Goal: Information Seeking & Learning: Learn about a topic

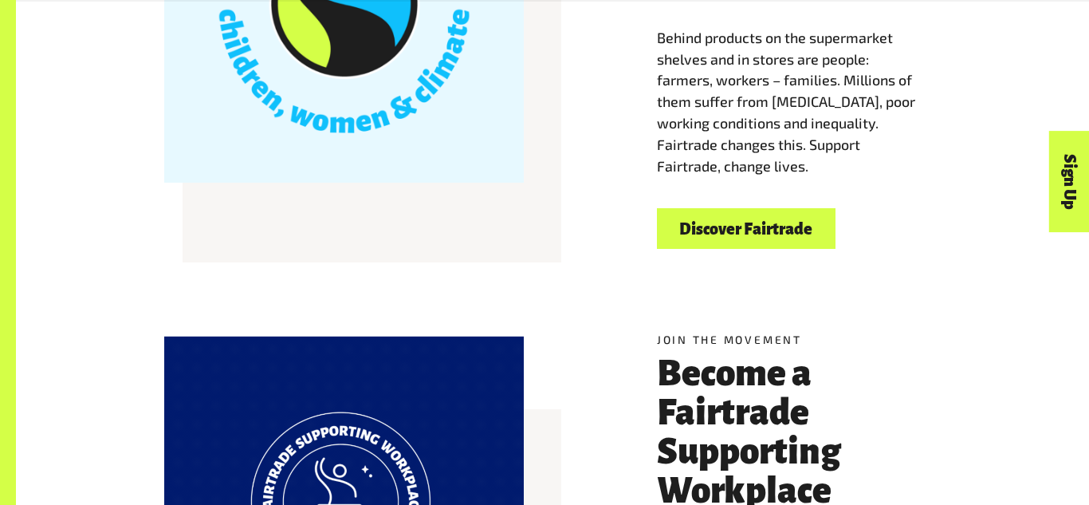
scroll to position [624, 0]
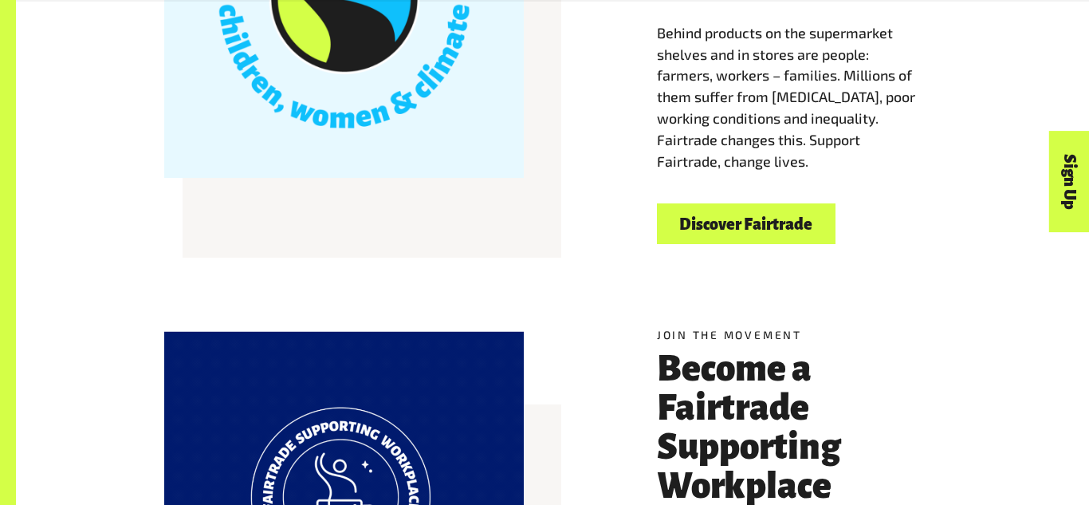
click at [809, 232] on link "Discover Fairtrade" at bounding box center [746, 223] width 179 height 41
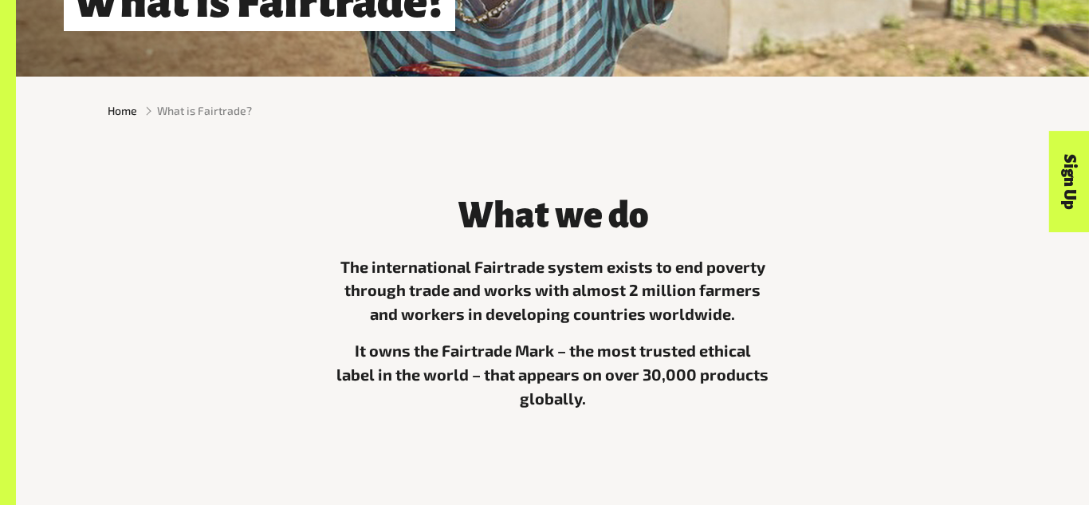
scroll to position [360, 0]
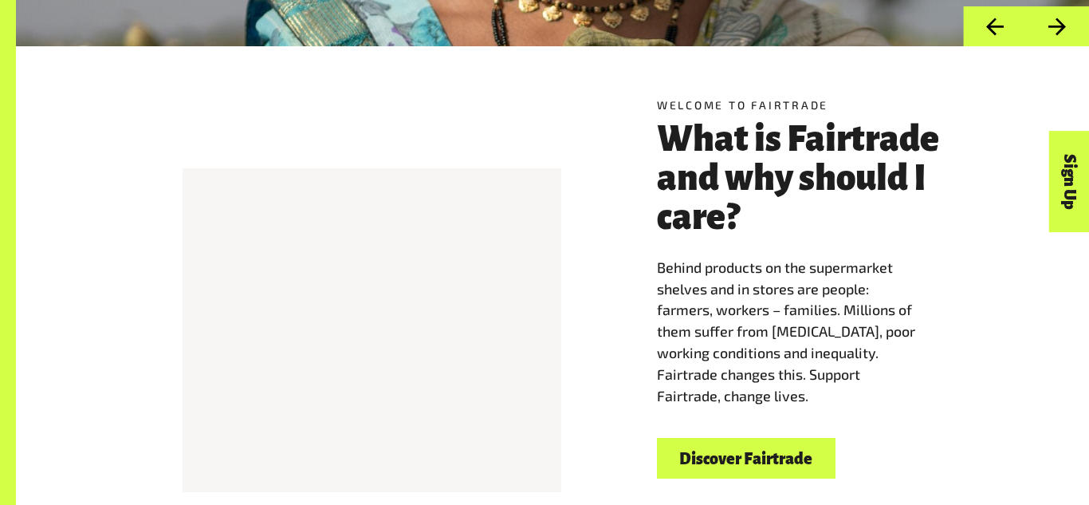
scroll to position [388, 0]
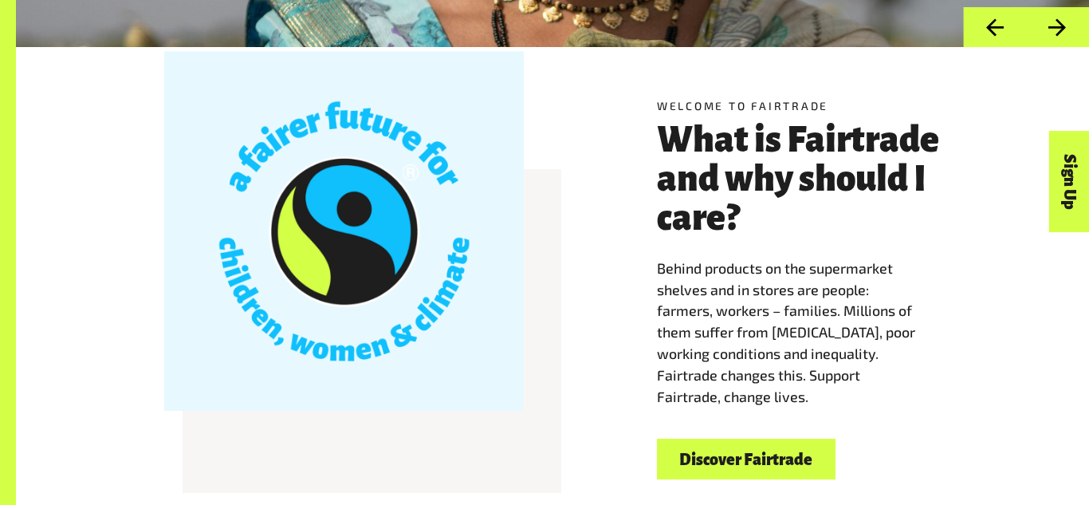
click at [805, 461] on link "Discover Fairtrade" at bounding box center [746, 459] width 179 height 41
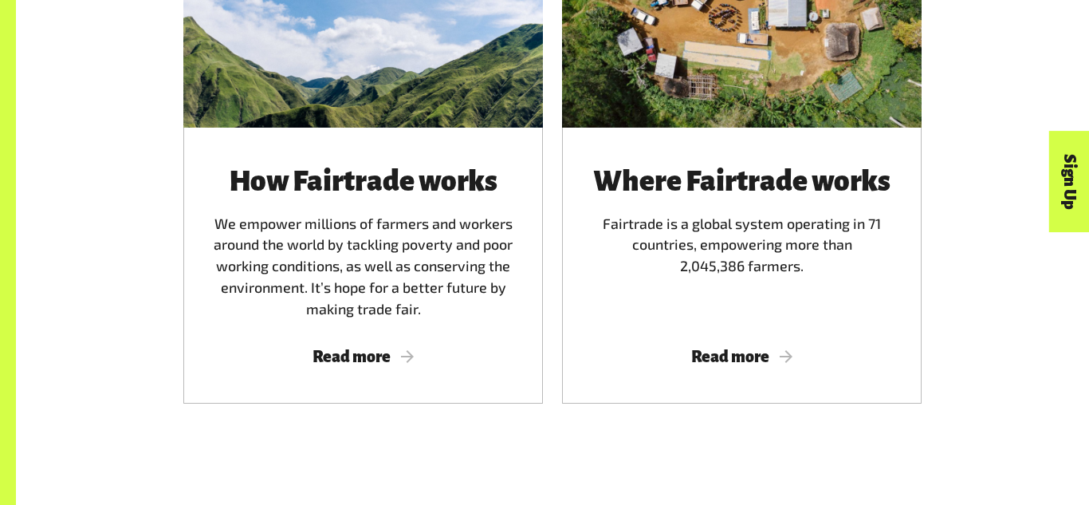
scroll to position [1033, 0]
